Goal: Information Seeking & Learning: Learn about a topic

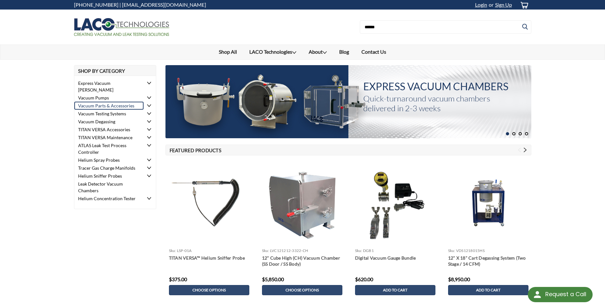
click at [104, 102] on link "Vacuum Parts & Accessories" at bounding box center [109, 106] width 70 height 8
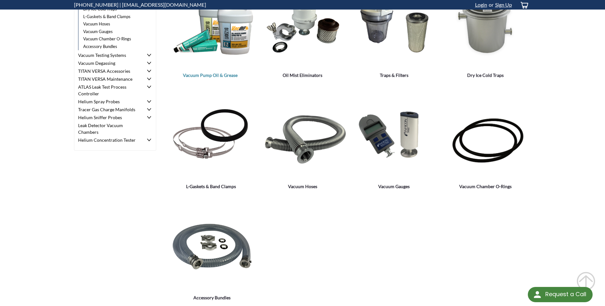
scroll to position [127, 0]
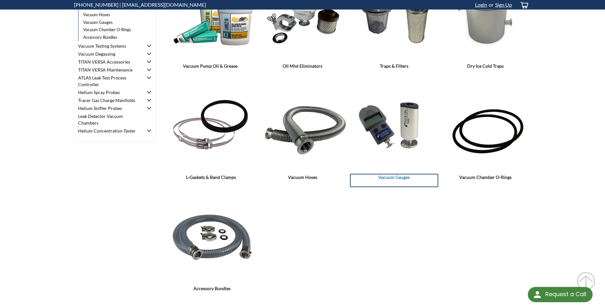
click at [387, 178] on span "Vacuum Gauges" at bounding box center [394, 177] width 88 height 7
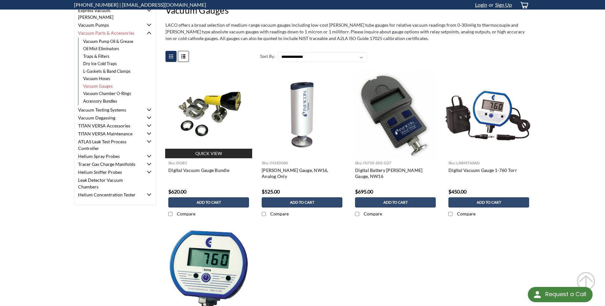
scroll to position [63, 0]
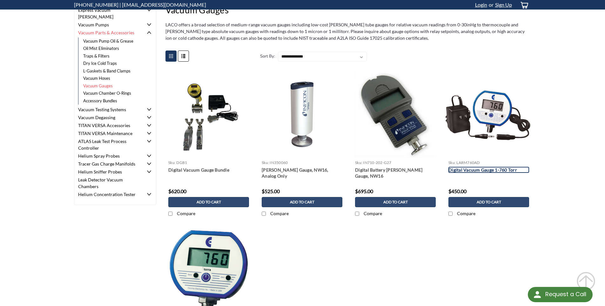
click at [461, 171] on link "Digital Vacuum Gauge 1-760 Torr" at bounding box center [488, 170] width 81 height 6
